Goal: Browse casually

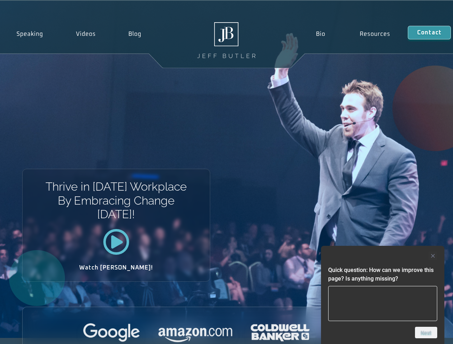
click at [382, 256] on div at bounding box center [382, 256] width 109 height 9
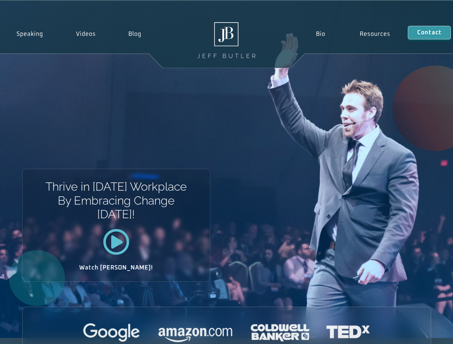
click at [426, 333] on div at bounding box center [227, 333] width 408 height 20
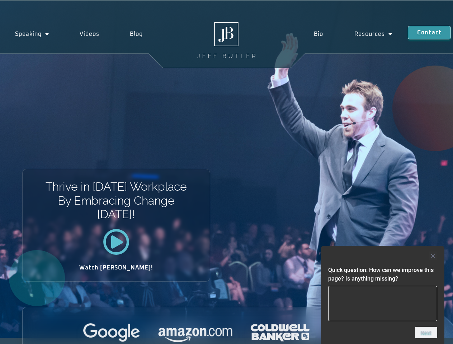
click at [226, 172] on div "Thrive in Tomorrow’s Workplace By Embracing Change Today! Watch Jeff!" at bounding box center [226, 169] width 453 height 337
click at [382, 256] on div at bounding box center [382, 256] width 109 height 9
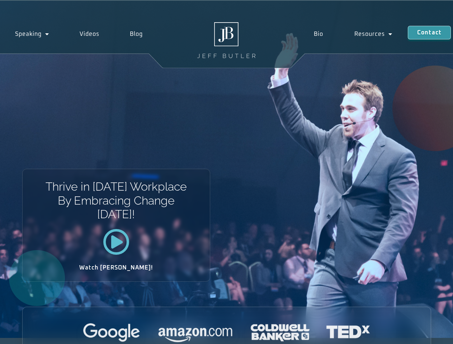
click at [426, 333] on div at bounding box center [227, 333] width 408 height 20
